Goal: Transaction & Acquisition: Purchase product/service

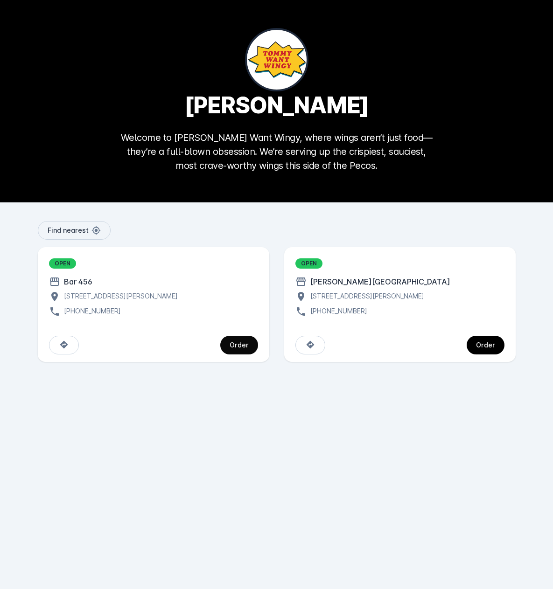
click at [241, 343] on div "Order" at bounding box center [239, 345] width 19 height 7
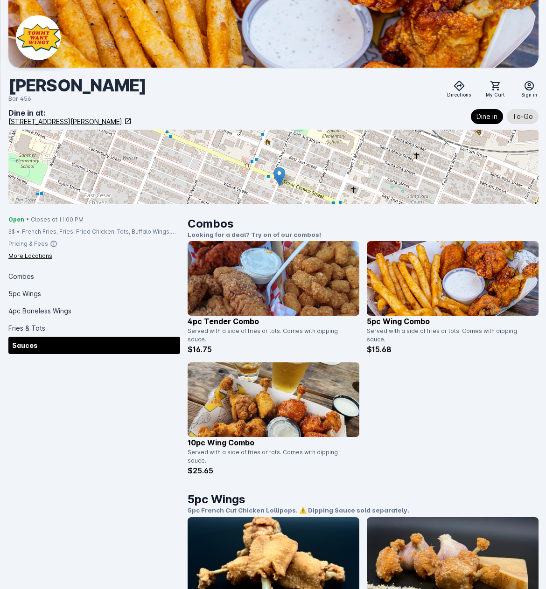
scroll to position [47, 0]
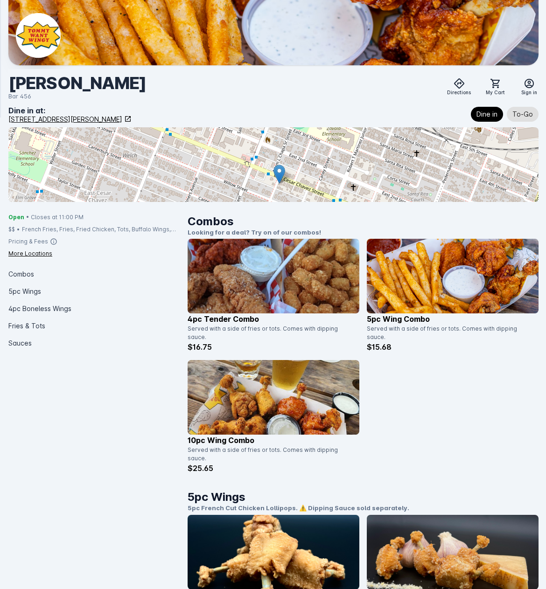
click at [262, 300] on img at bounding box center [274, 276] width 172 height 75
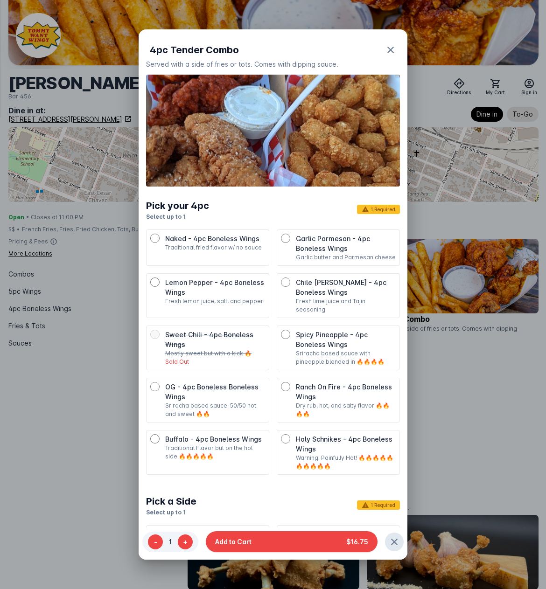
scroll to position [0, 0]
click at [287, 237] on div "Garlic Parmesan - 4pc Boneless Wings Garlic butter and Parmesan cheese" at bounding box center [338, 248] width 115 height 28
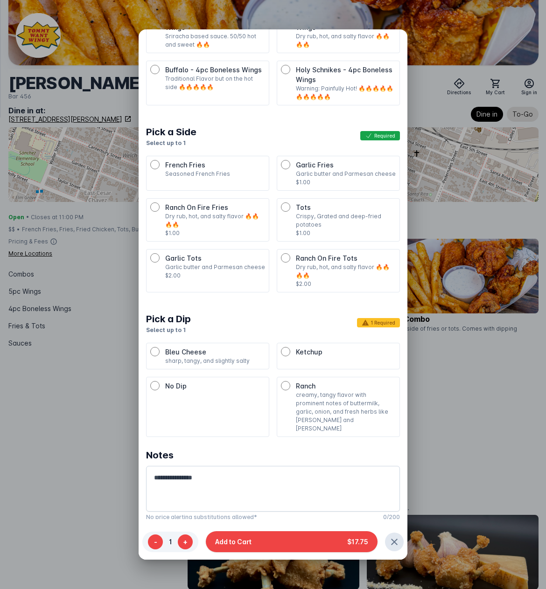
scroll to position [91, 0]
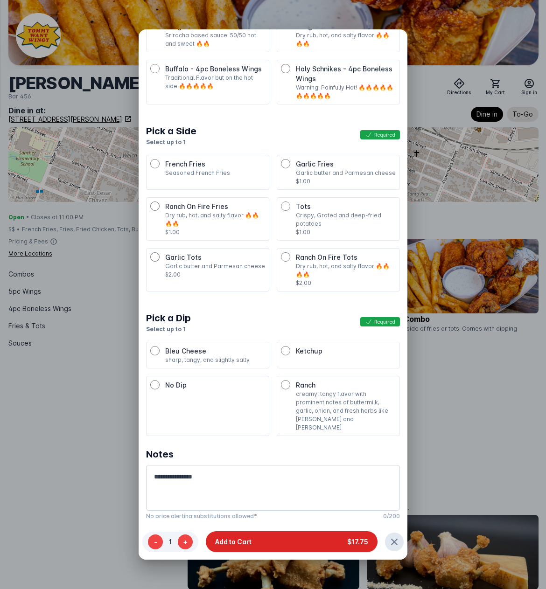
click at [300, 536] on button "Add to Cart $17.75" at bounding box center [292, 542] width 172 height 21
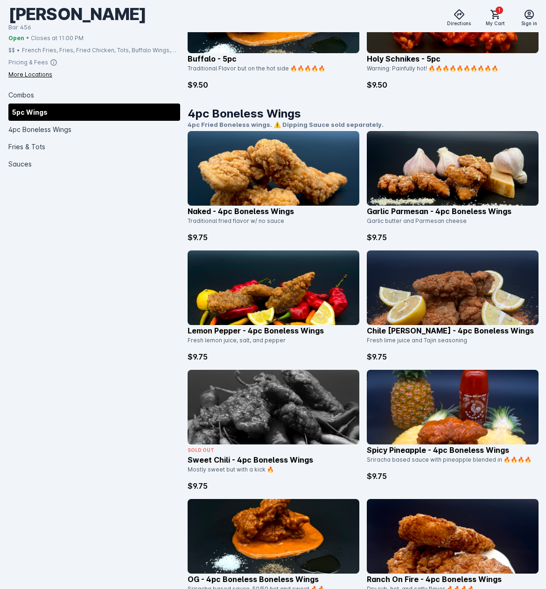
scroll to position [1073, 0]
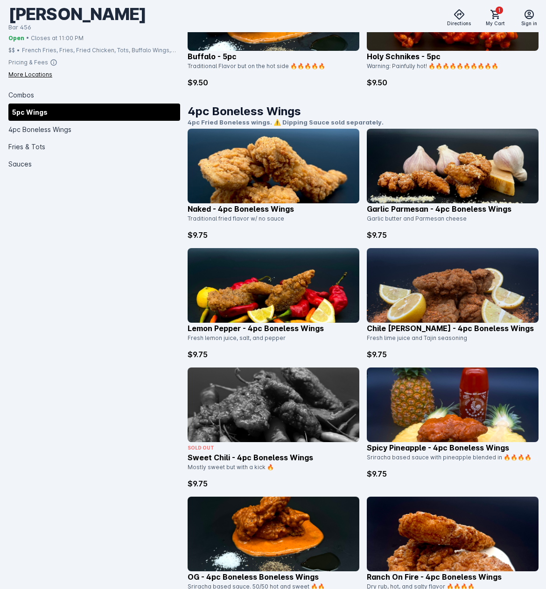
click at [433, 184] on img at bounding box center [453, 166] width 172 height 75
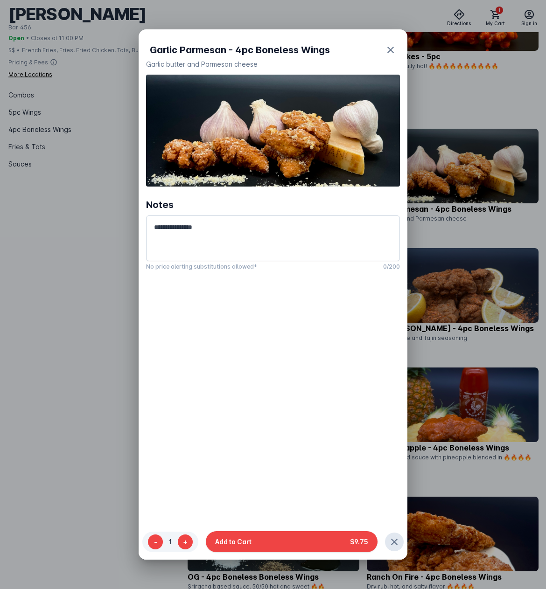
click at [53, 339] on div at bounding box center [273, 294] width 546 height 589
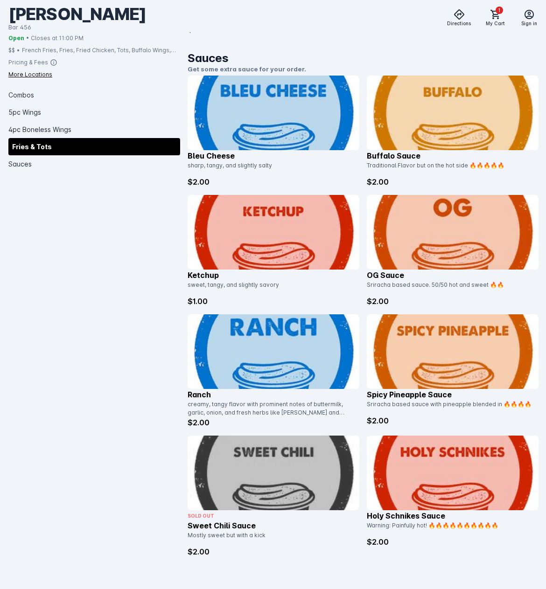
scroll to position [2292, 0]
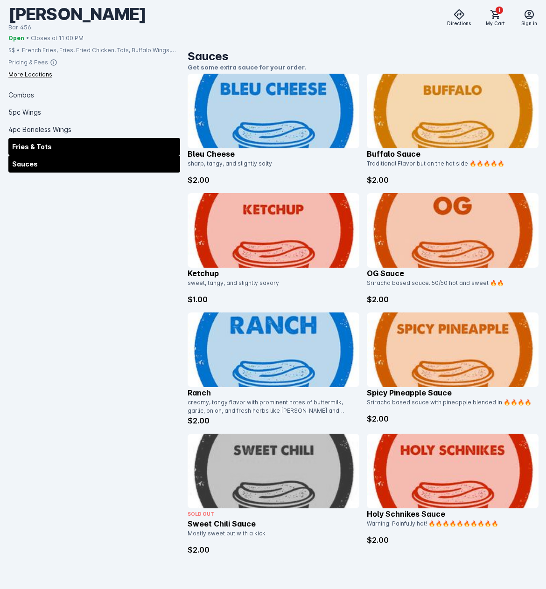
click at [56, 166] on div "Sauces" at bounding box center [94, 163] width 172 height 17
